Goal: Task Accomplishment & Management: Complete application form

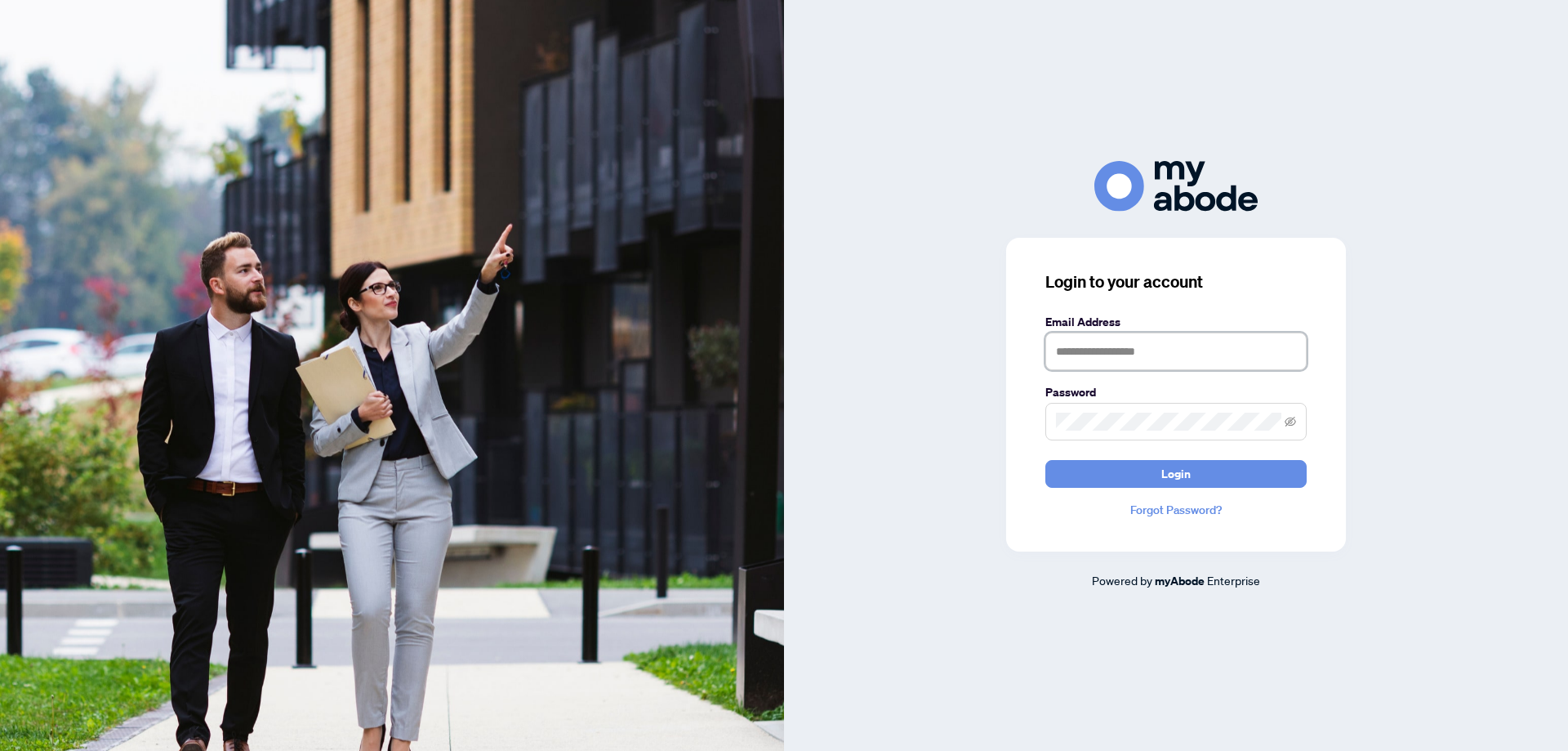
click at [1101, 345] on input "text" at bounding box center [1176, 350] width 262 height 37
type input "**********"
click at [1046, 460] on button "Login" at bounding box center [1176, 474] width 262 height 28
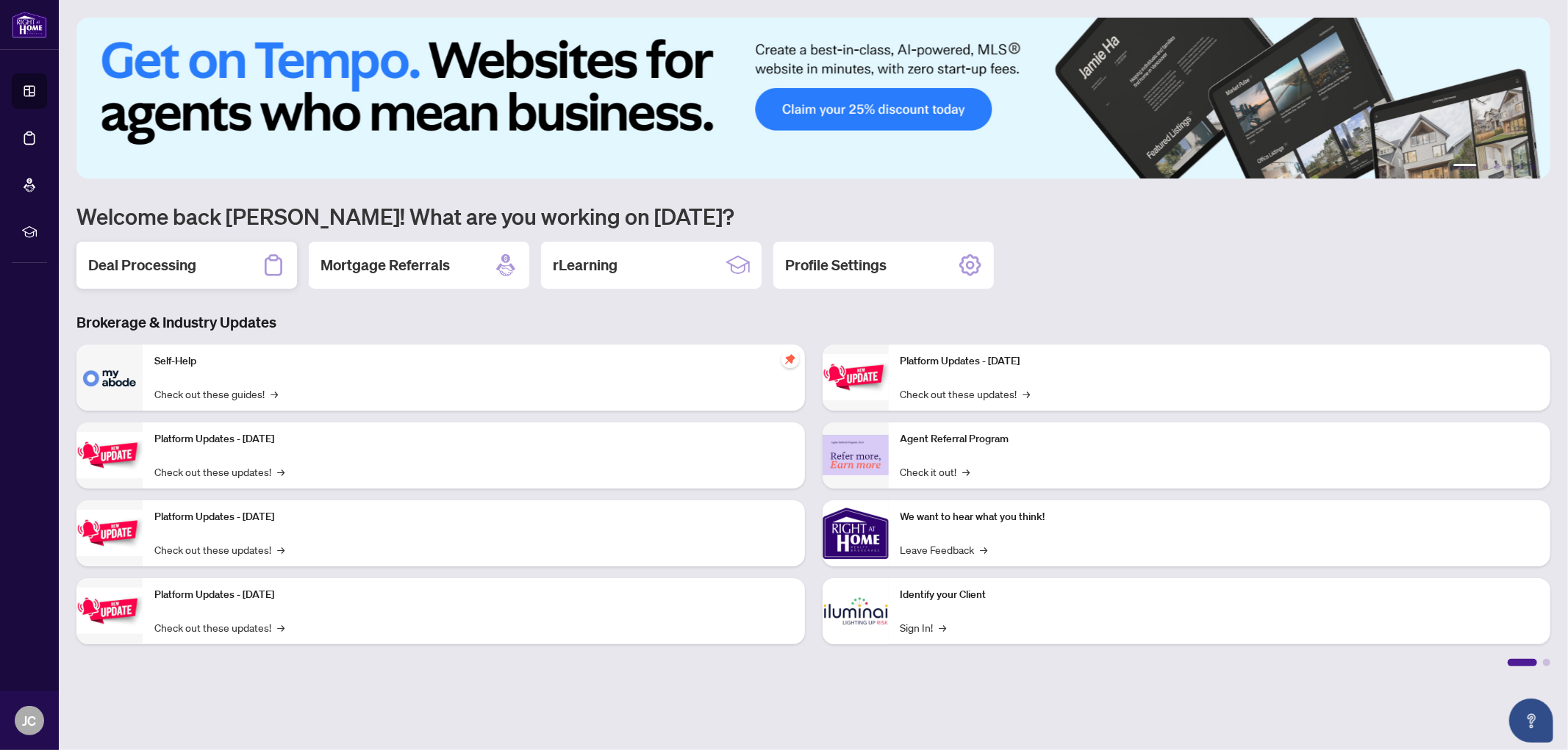
click at [198, 261] on div "Deal Processing" at bounding box center [187, 265] width 221 height 47
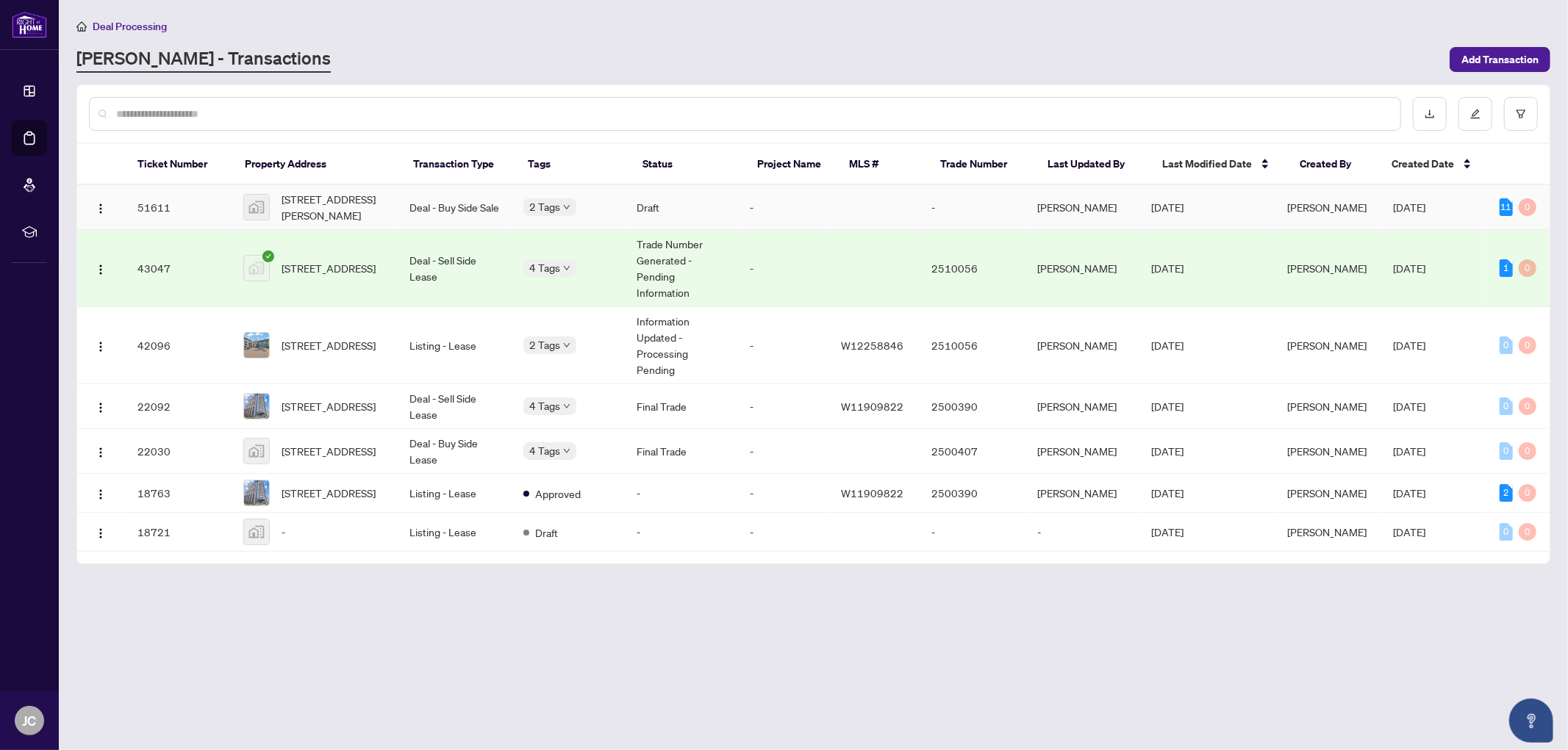
click at [443, 203] on td "Deal - Buy Side Sale" at bounding box center [455, 208] width 113 height 45
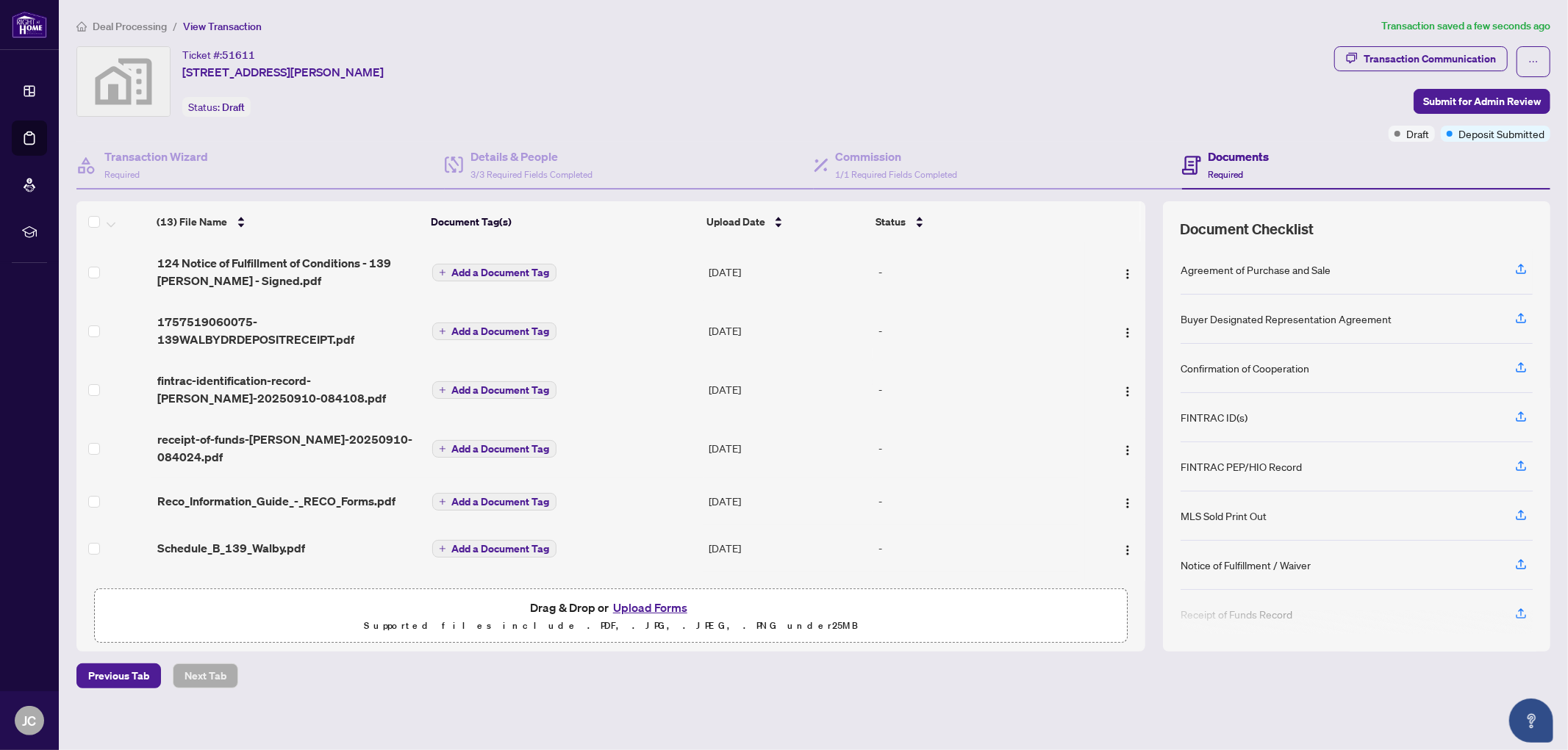
scroll to position [45, 0]
click at [200, 214] on div "(13) File Name" at bounding box center [288, 222] width 262 height 16
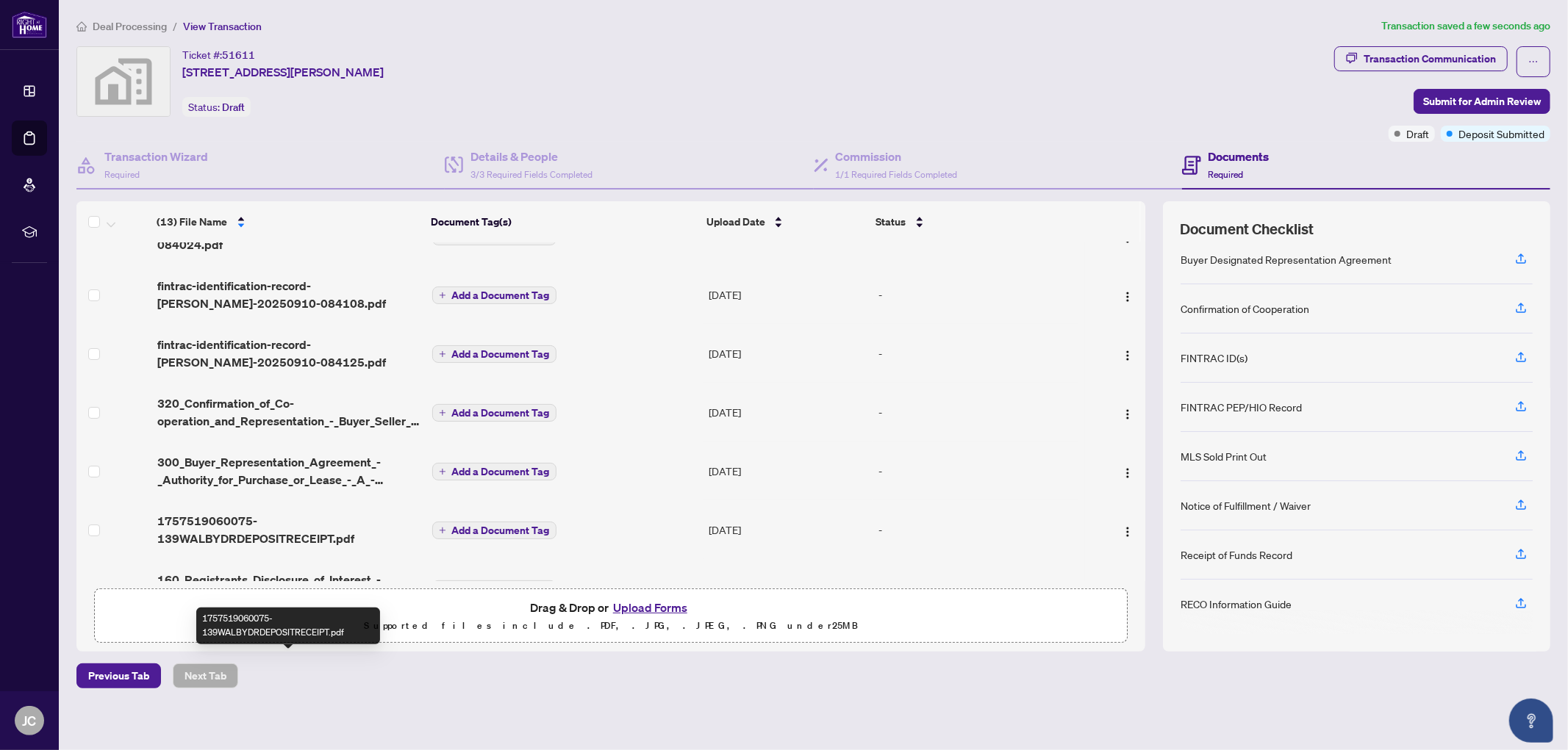
scroll to position [0, 0]
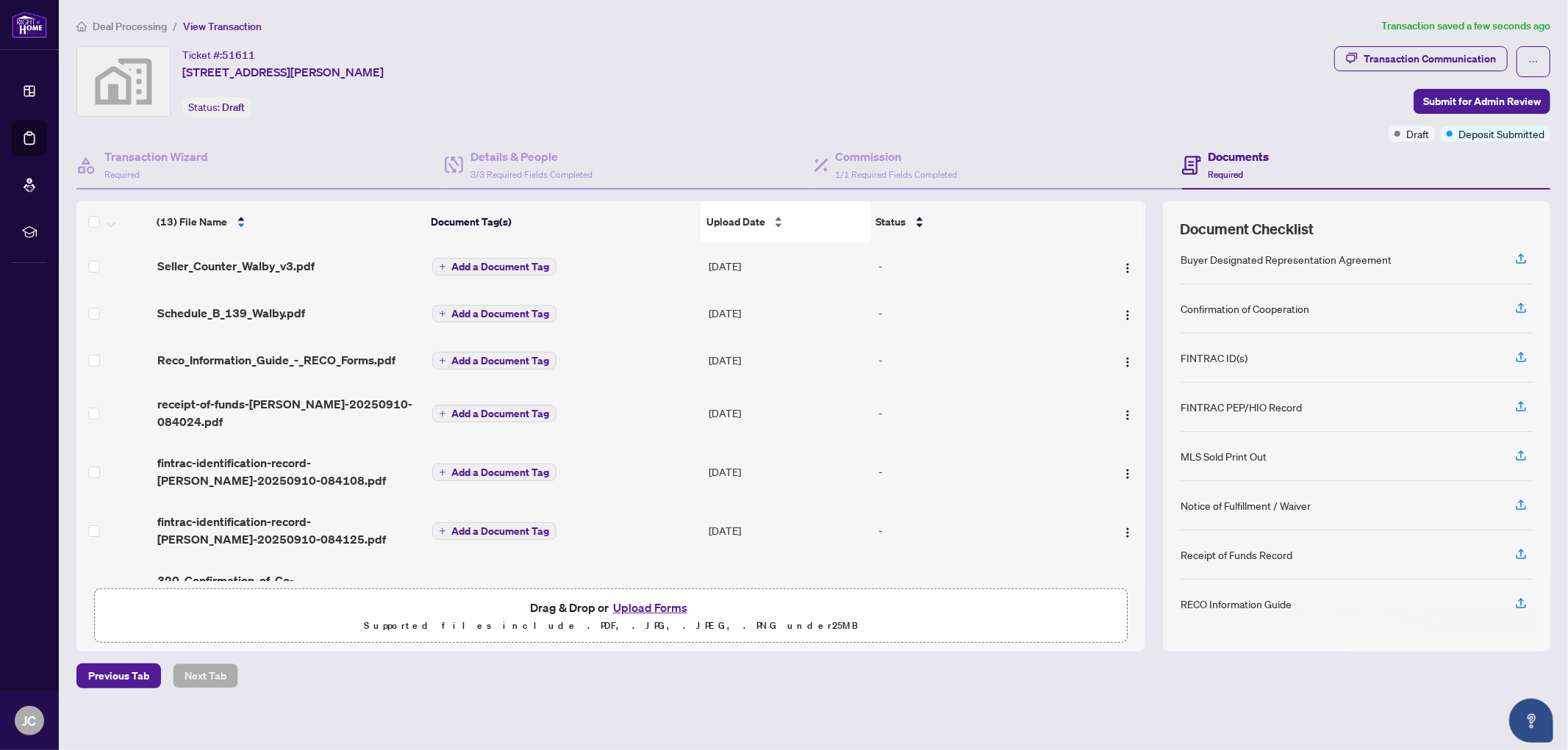
click at [722, 214] on span "Upload Date" at bounding box center [736, 222] width 59 height 16
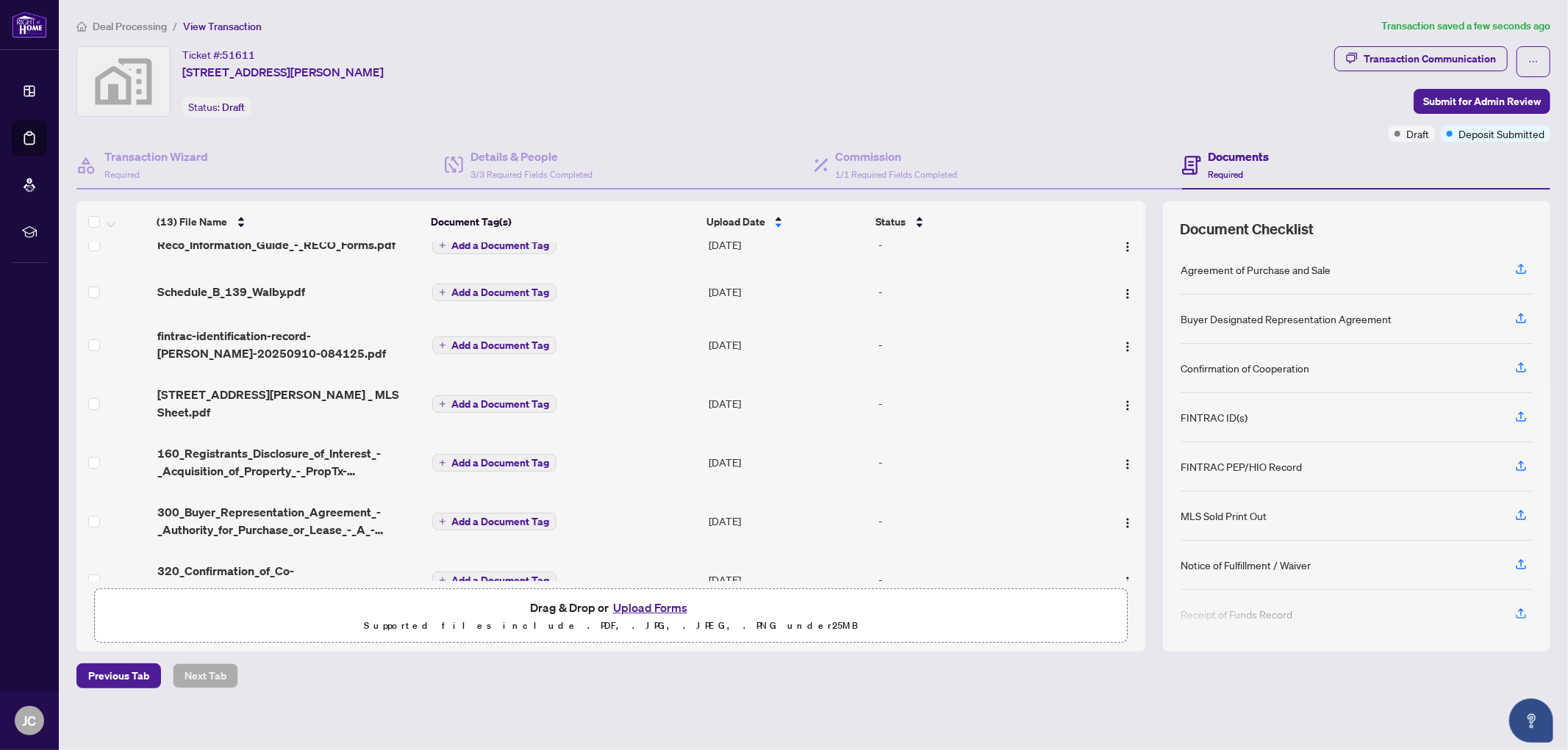
scroll to position [371, 0]
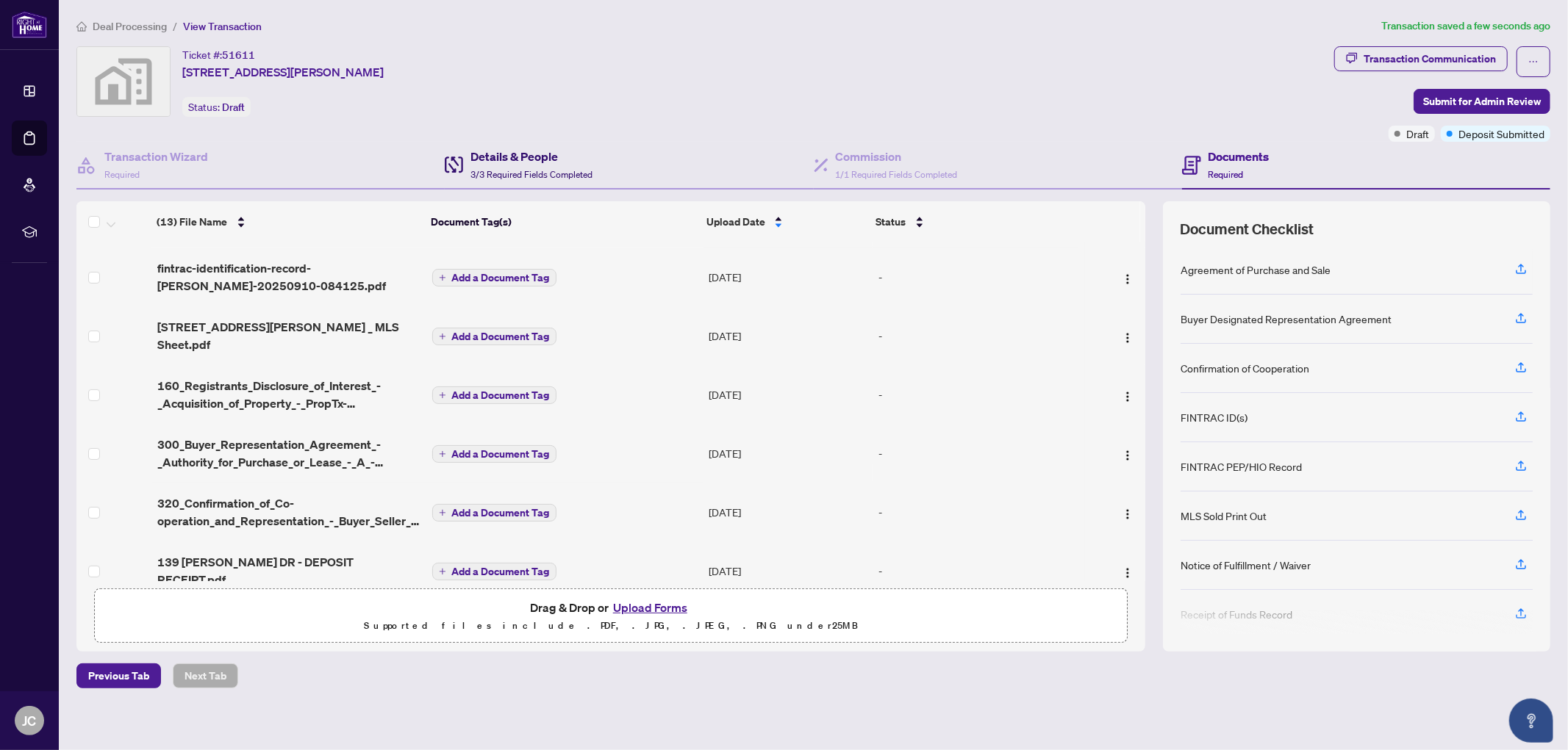
click at [509, 158] on h4 "Details & People" at bounding box center [531, 156] width 122 height 18
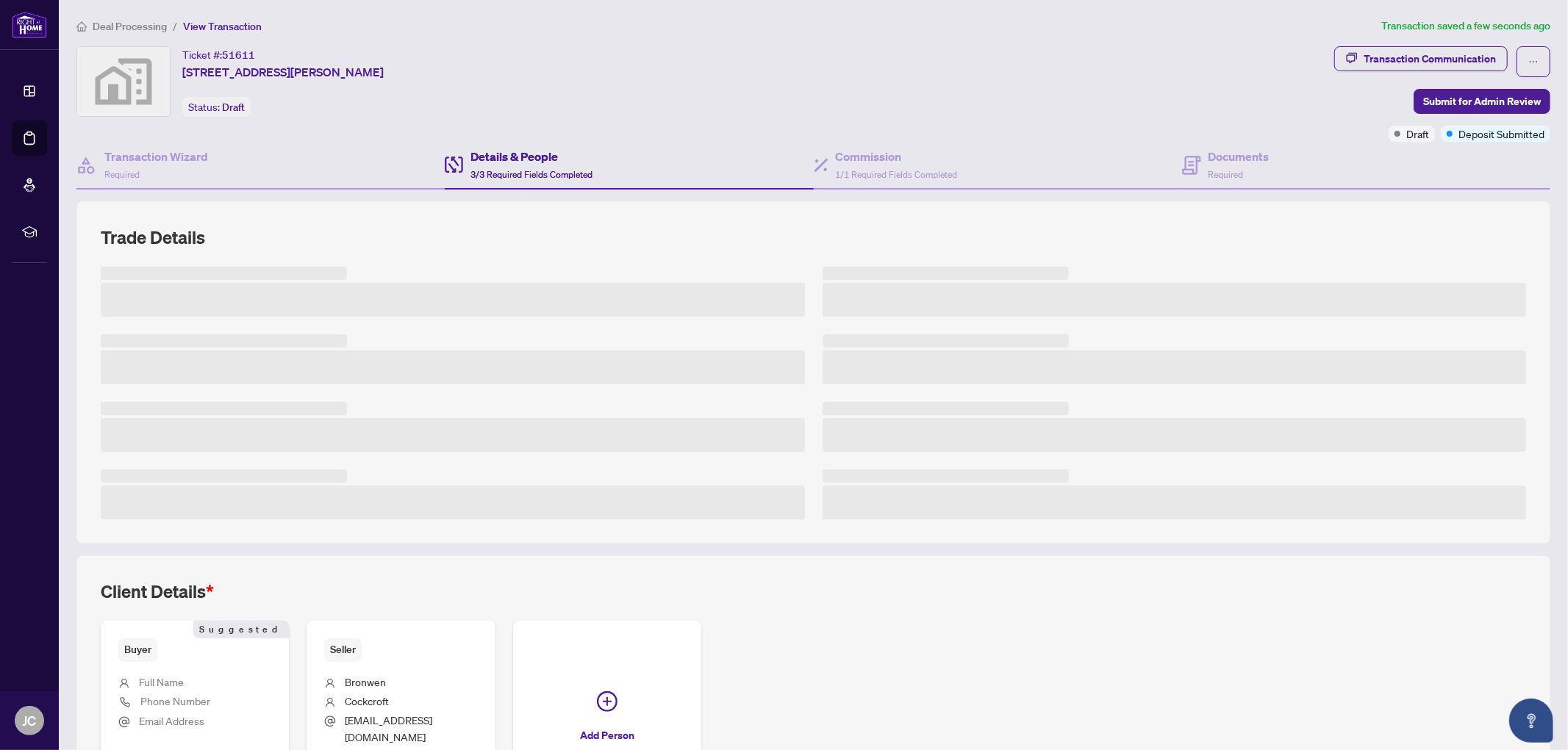
scroll to position [81, 0]
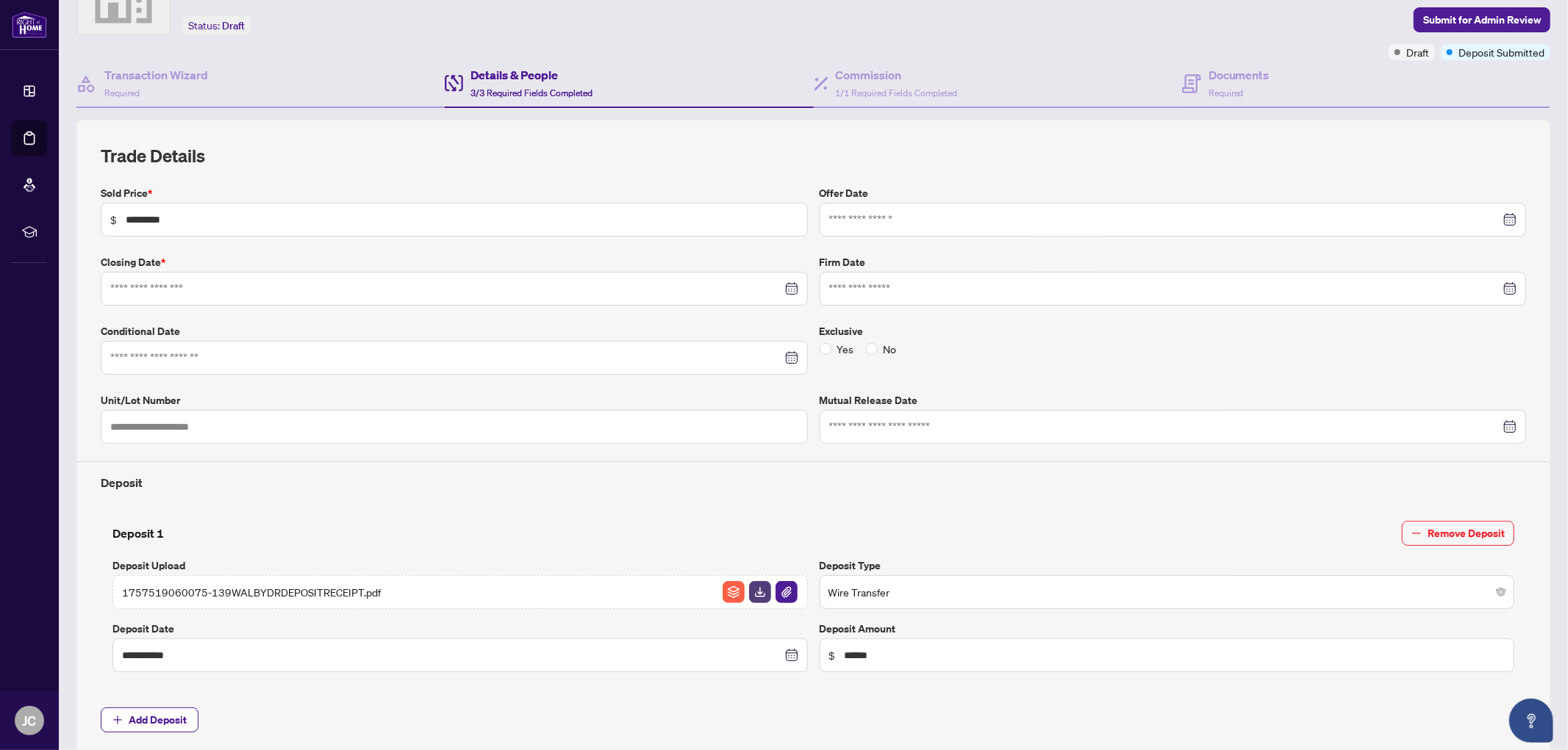
type input "**********"
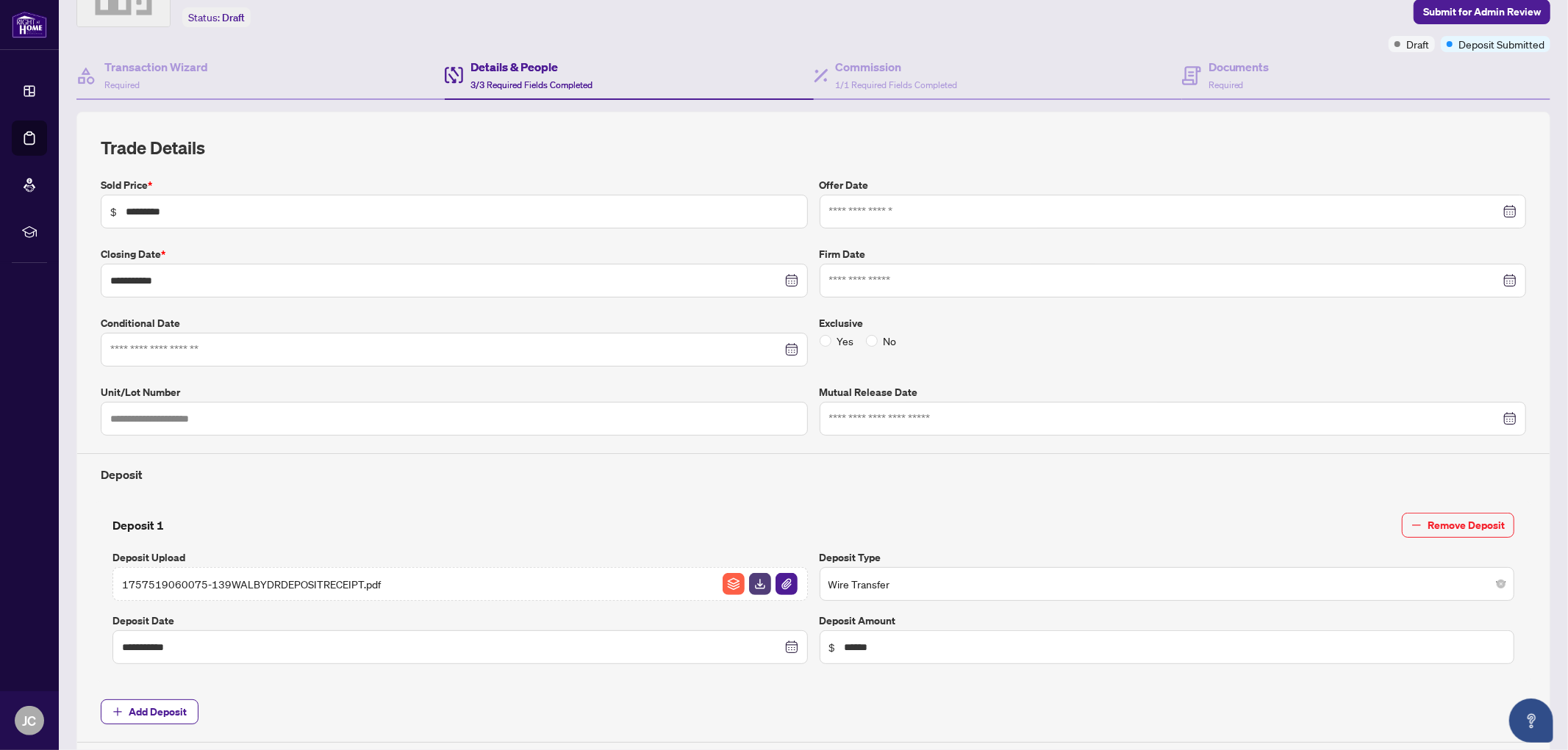
scroll to position [0, 0]
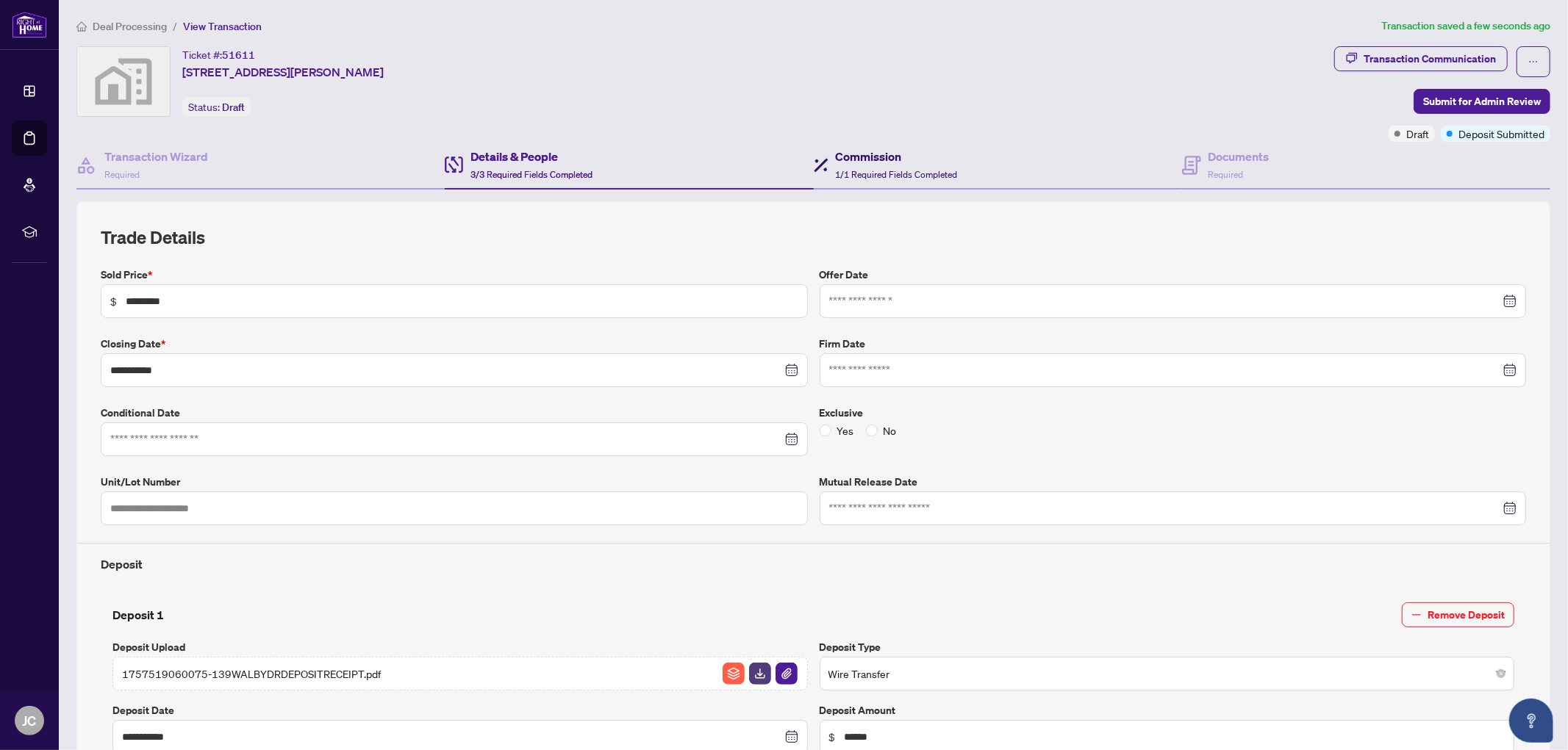
click at [888, 169] on span "1/1 Required Fields Completed" at bounding box center [897, 174] width 122 height 11
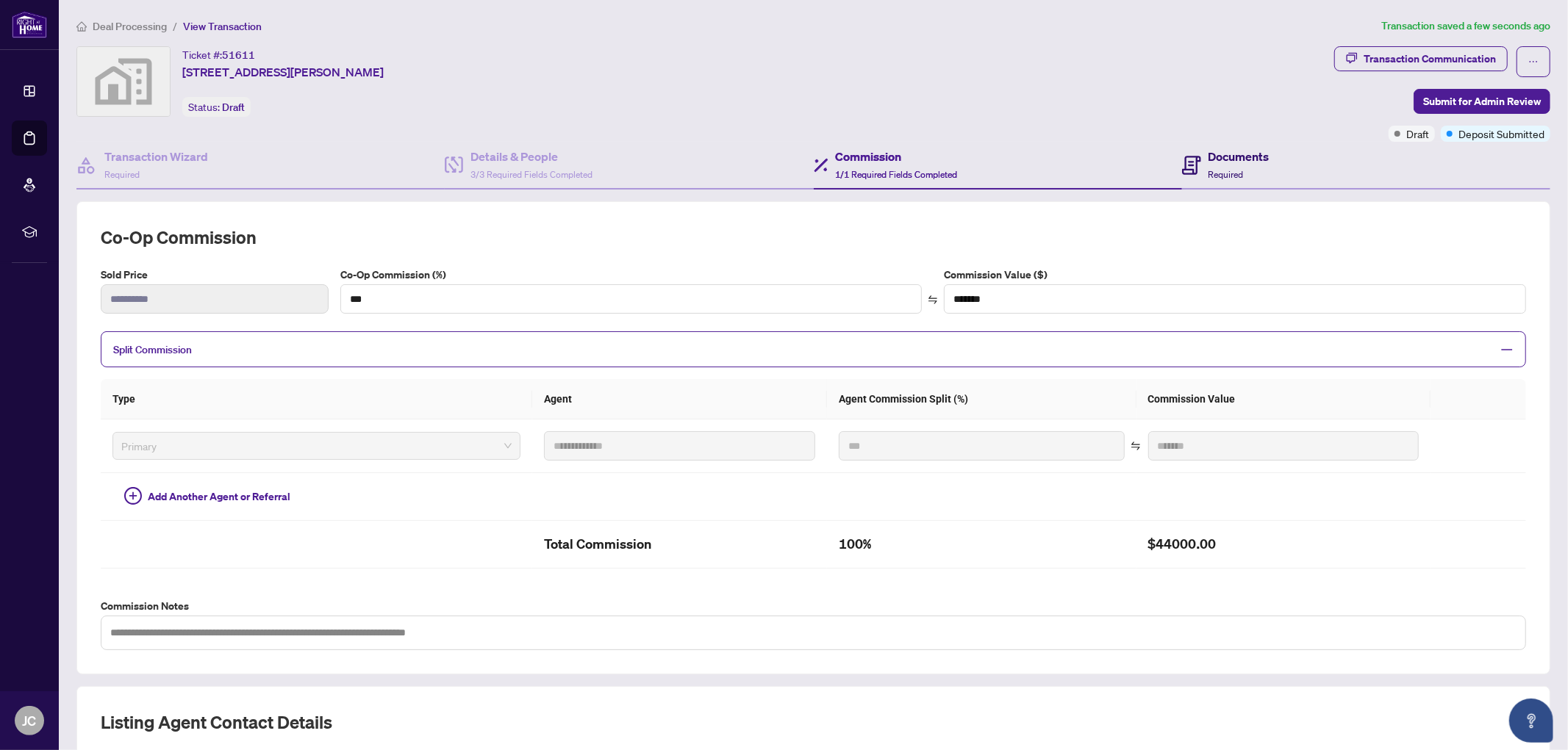
click at [1195, 167] on div "Documents Required" at bounding box center [1225, 165] width 87 height 34
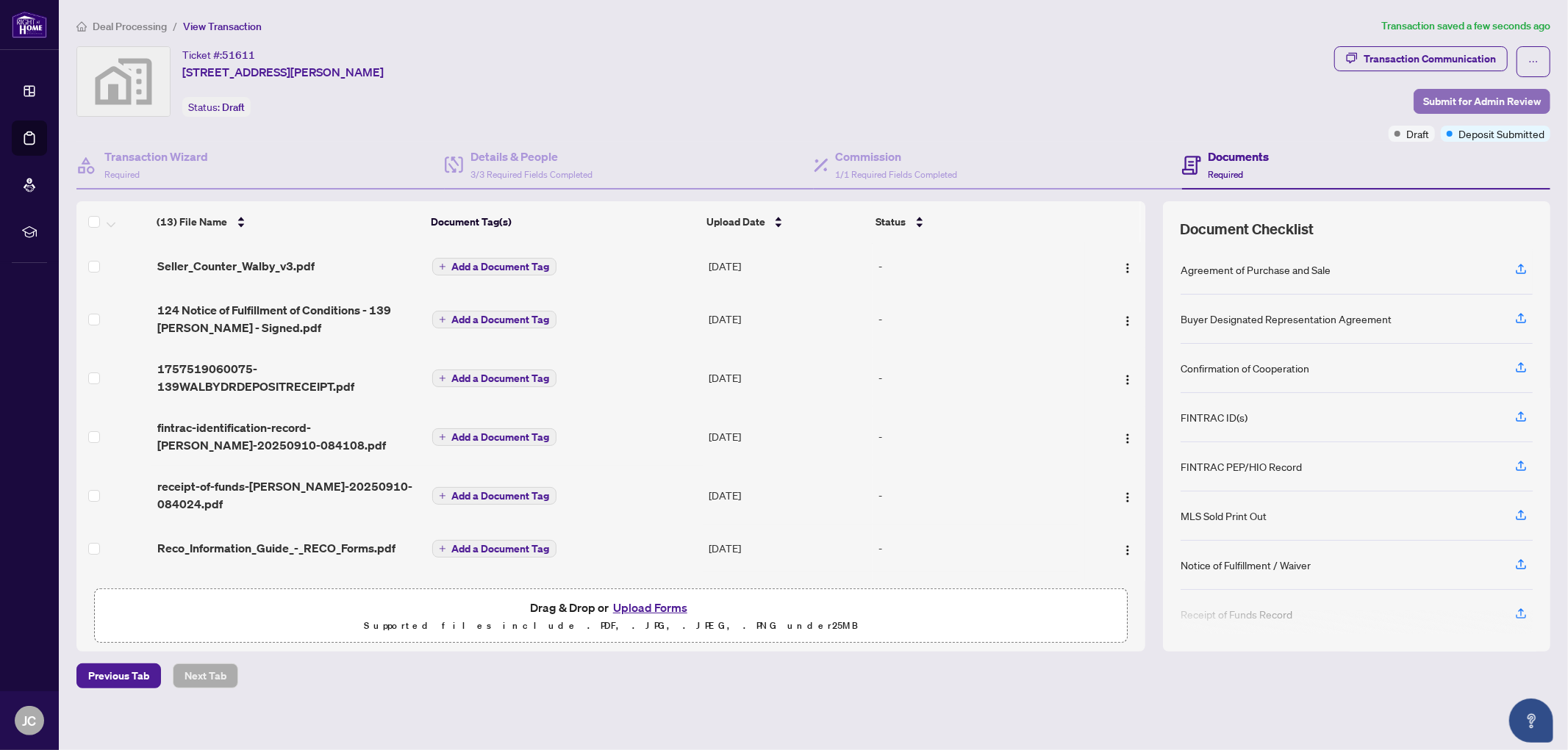
click at [1450, 94] on span "Submit for Admin Review" at bounding box center [1482, 101] width 118 height 24
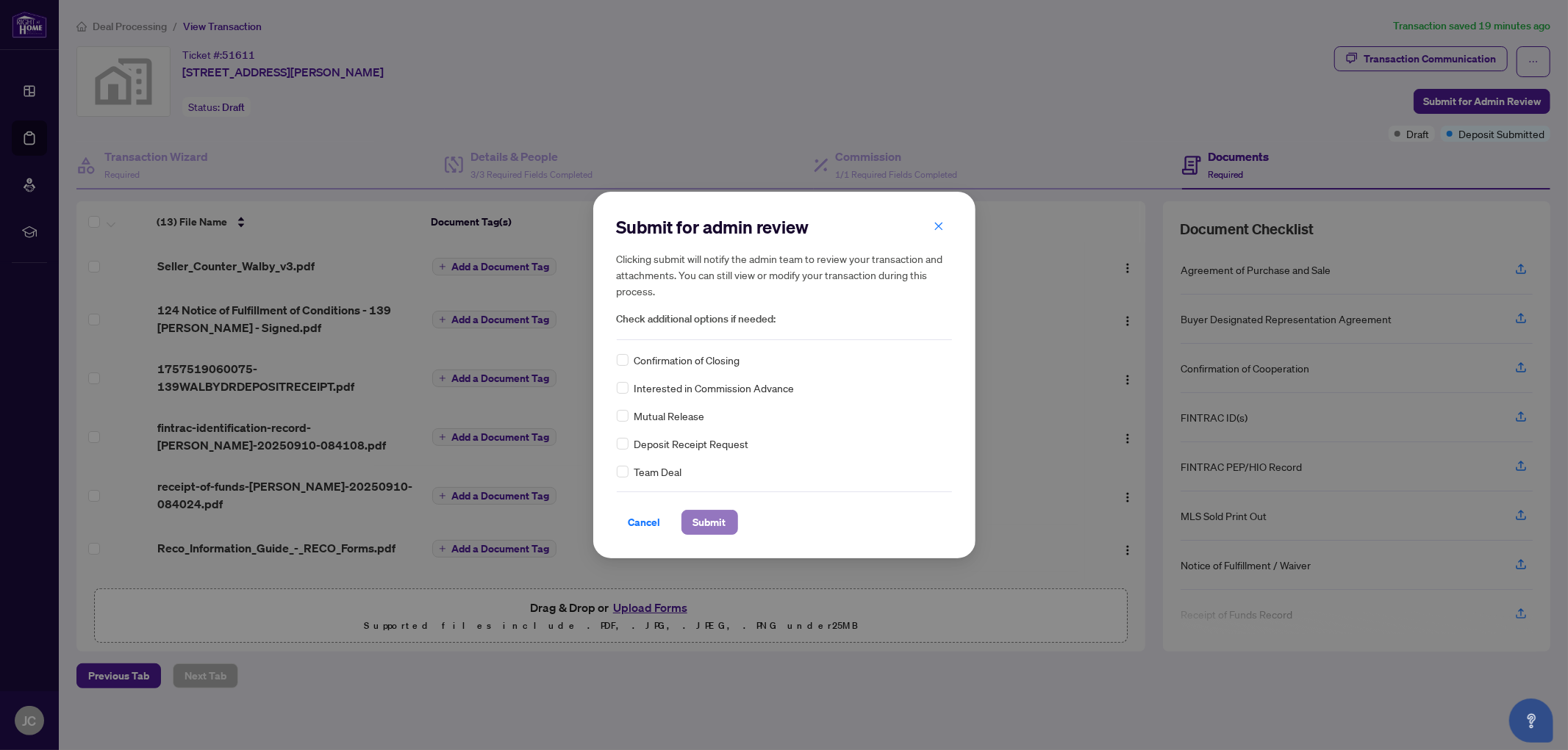
click at [706, 525] on span "Submit" at bounding box center [709, 523] width 33 height 24
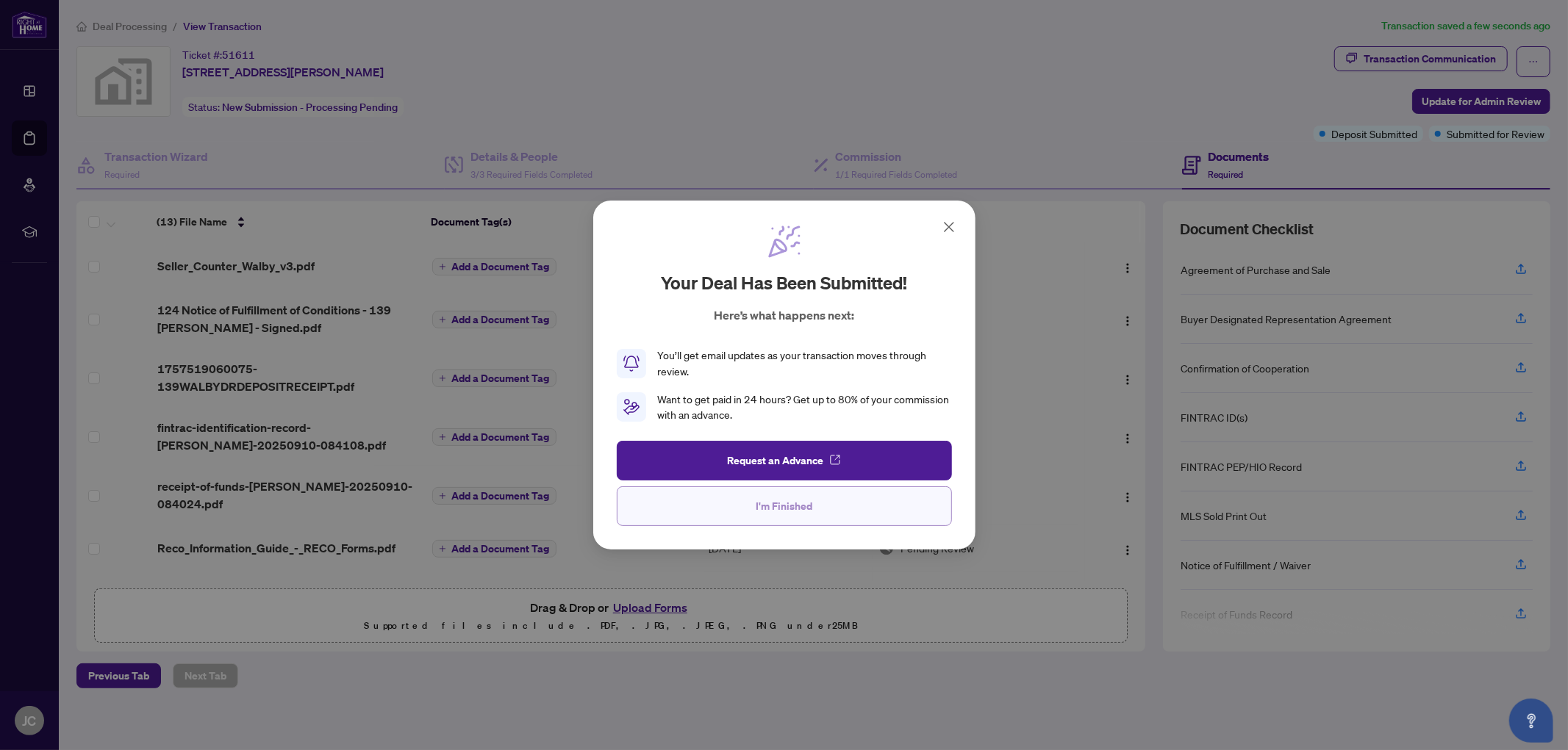
click at [736, 509] on button "I'm Finished" at bounding box center [785, 506] width 335 height 39
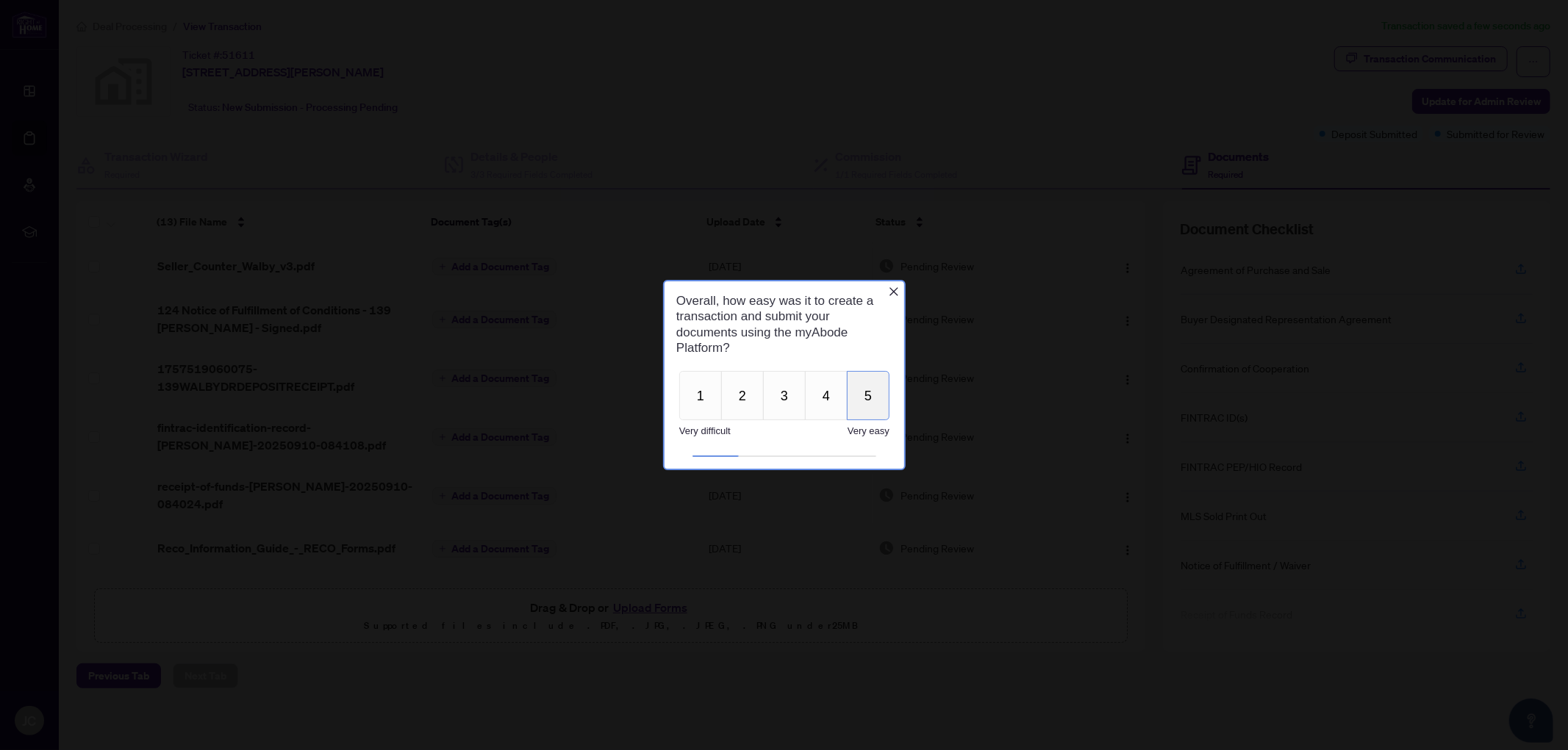
click at [853, 401] on button "5" at bounding box center [867, 395] width 42 height 49
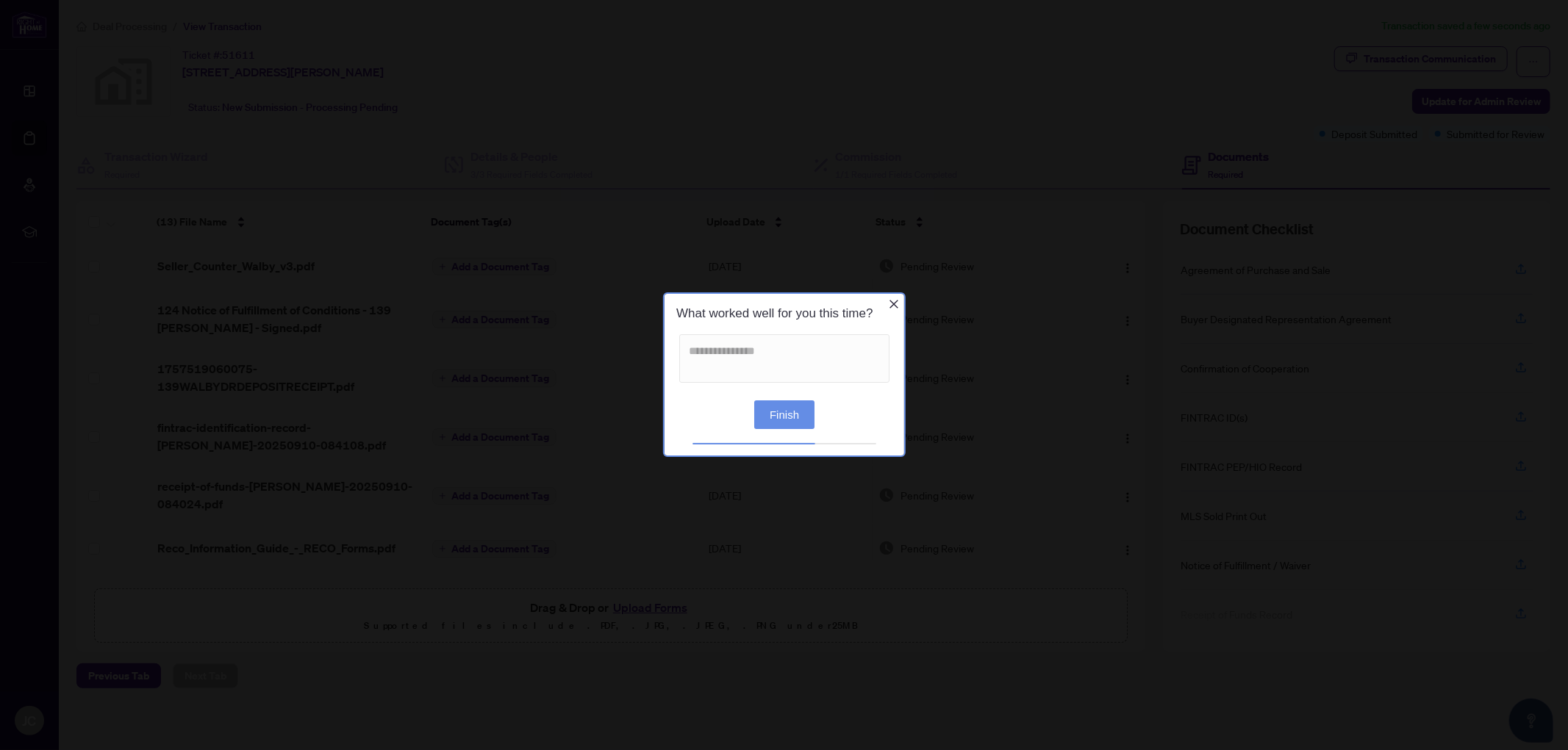
click at [785, 404] on button "Finish" at bounding box center [783, 415] width 60 height 28
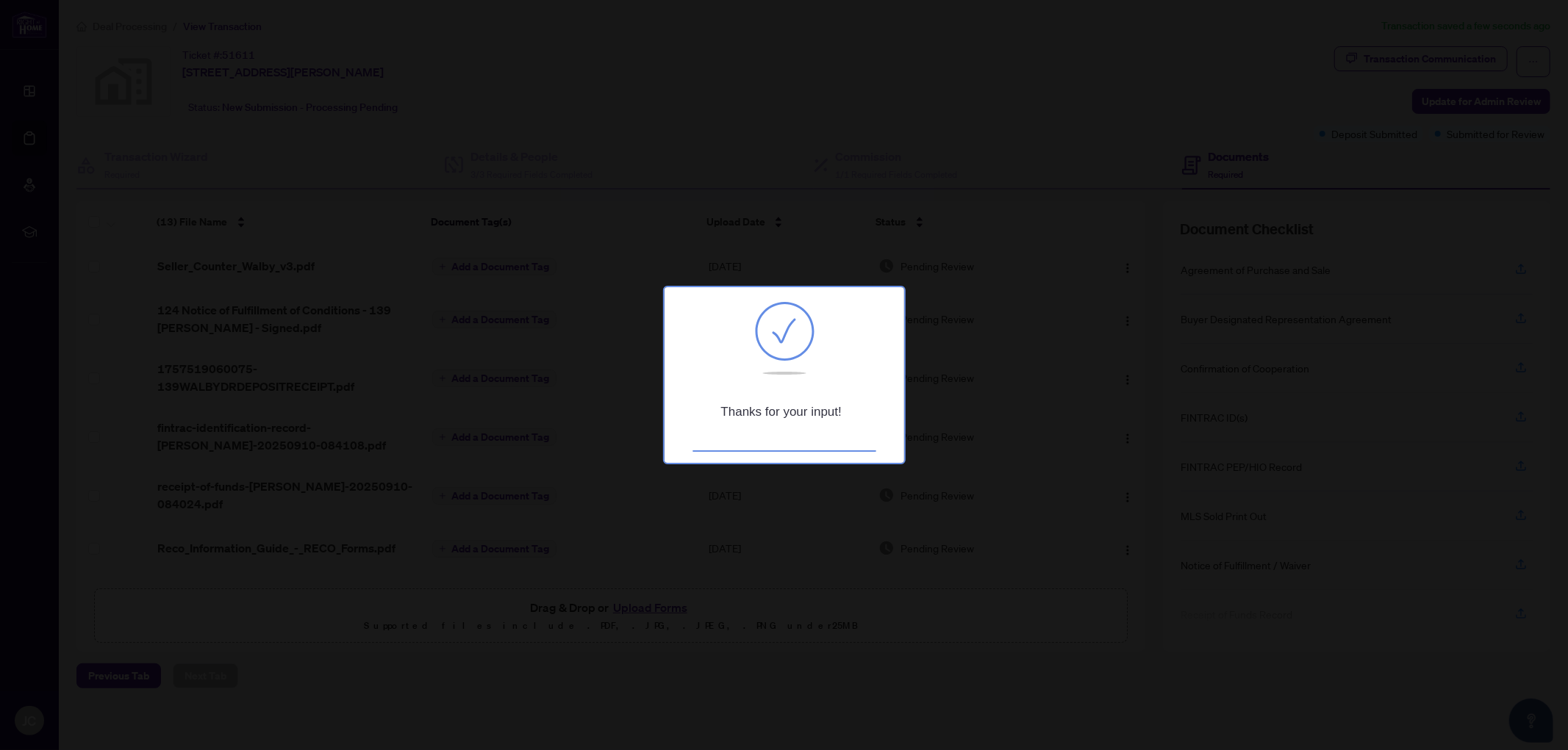
click at [967, 378] on div at bounding box center [784, 375] width 1568 height 750
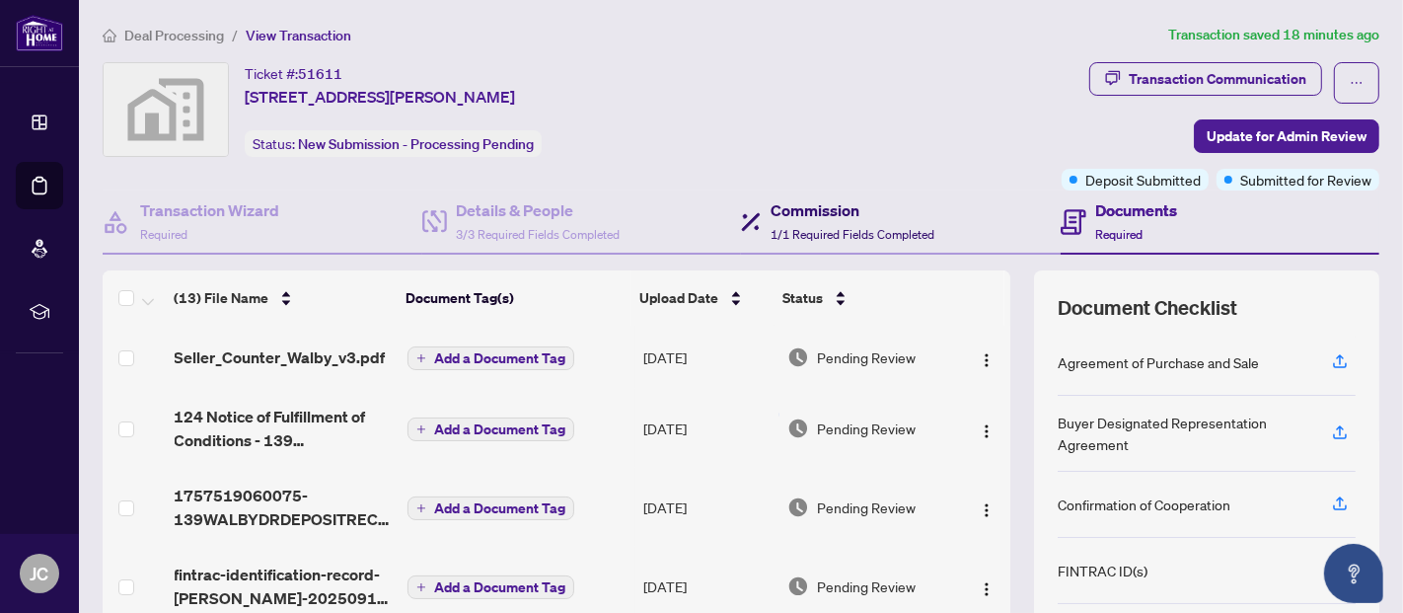
click at [867, 204] on h4 "Commission" at bounding box center [852, 210] width 164 height 24
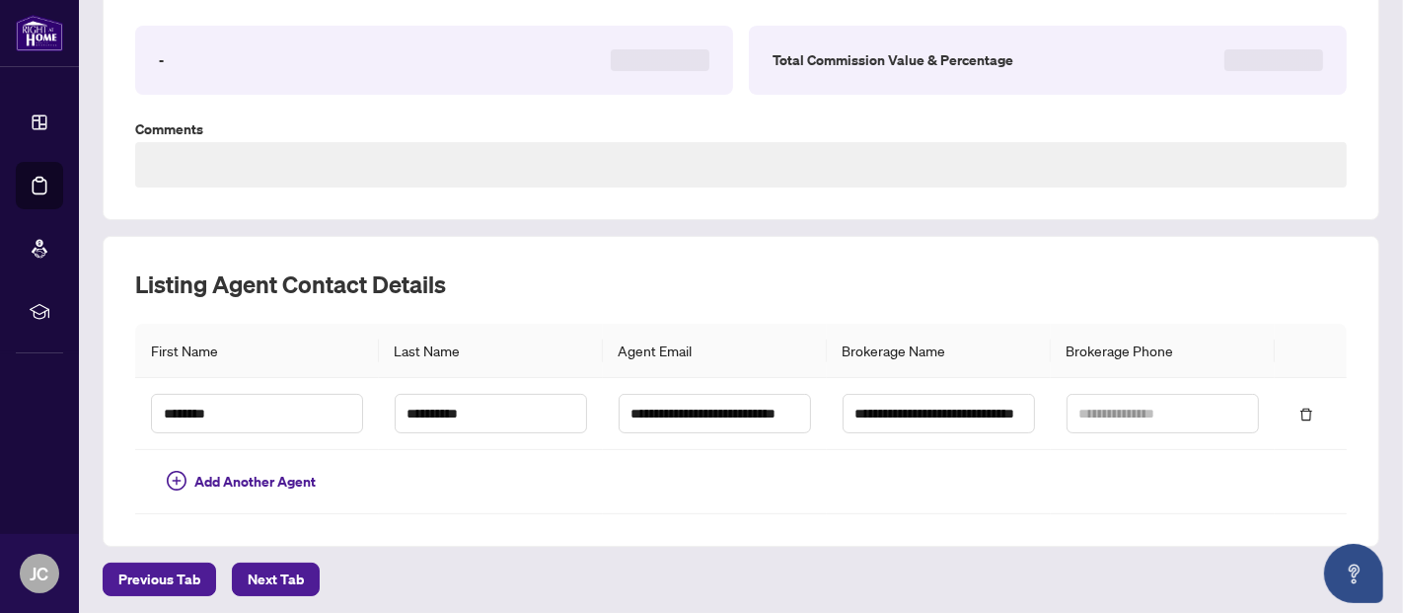
scroll to position [332, 0]
